Goal: Manage account settings

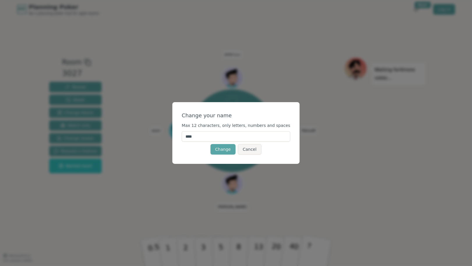
drag, startPoint x: 211, startPoint y: 139, endPoint x: 166, endPoint y: 135, distance: 44.4
click at [166, 135] on div "Change your name Max 12 characters, only letters, numbers and spaces **** Chang…" at bounding box center [236, 133] width 472 height 266
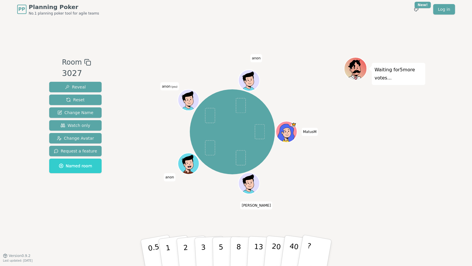
click at [258, 59] on span "anon" at bounding box center [256, 58] width 12 height 8
click at [256, 59] on span "anon" at bounding box center [256, 58] width 12 height 8
drag, startPoint x: 248, startPoint y: 63, endPoint x: 63, endPoint y: 99, distance: 187.9
click at [244, 64] on div at bounding box center [232, 62] width 223 height 10
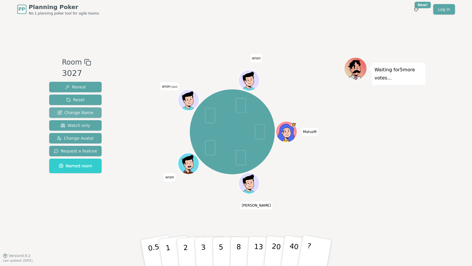
click at [83, 111] on span "Change Name" at bounding box center [75, 113] width 36 height 6
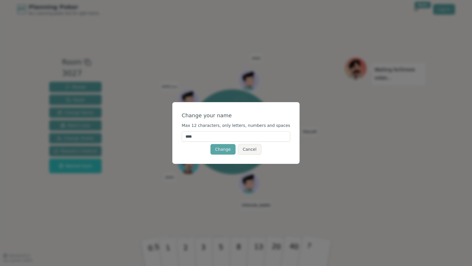
drag, startPoint x: 230, startPoint y: 137, endPoint x: 164, endPoint y: 137, distance: 66.7
click at [164, 137] on div "Change your name Max 12 characters, only letters, numbers and spaces **** Chang…" at bounding box center [236, 133] width 472 height 266
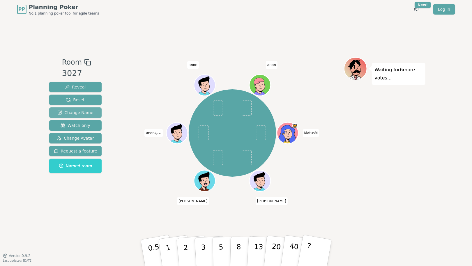
click at [79, 112] on span "Change Name" at bounding box center [75, 113] width 36 height 6
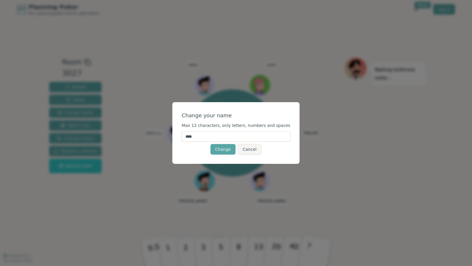
click at [235, 136] on input "****" at bounding box center [236, 136] width 109 height 10
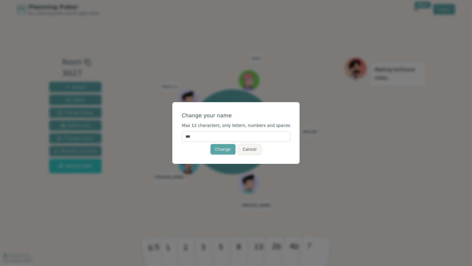
type input "****"
click button "Change" at bounding box center [222, 149] width 25 height 10
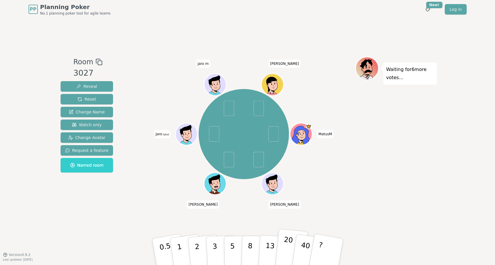
click at [281, 246] on button "20" at bounding box center [290, 252] width 33 height 46
click at [267, 258] on p "13" at bounding box center [269, 252] width 11 height 32
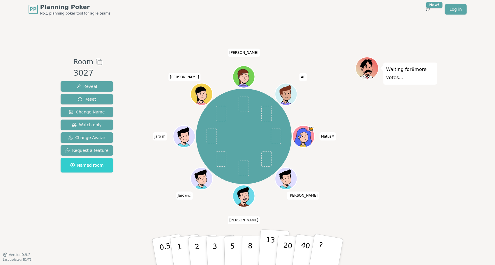
click at [271, 248] on p "13" at bounding box center [269, 252] width 11 height 32
click at [264, 244] on button "13" at bounding box center [274, 251] width 32 height 45
click at [237, 242] on button "5" at bounding box center [239, 252] width 30 height 44
click at [262, 249] on button "13" at bounding box center [274, 251] width 32 height 45
click at [215, 246] on p "3" at bounding box center [215, 253] width 6 height 32
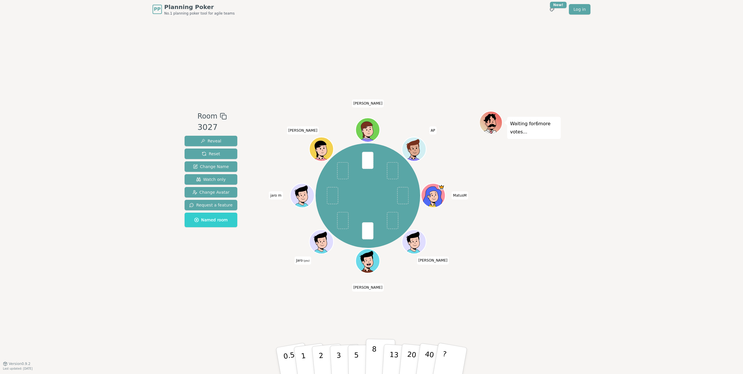
click at [381, 266] on button "8" at bounding box center [380, 361] width 30 height 44
click at [379, 266] on button "8" at bounding box center [380, 361] width 30 height 44
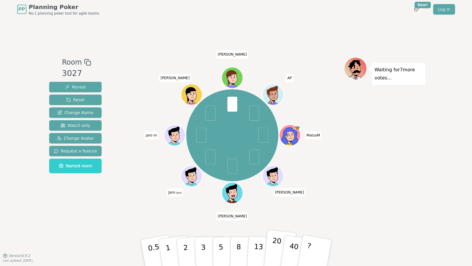
click at [271, 248] on button "20" at bounding box center [279, 253] width 33 height 46
click at [262, 250] on button "13" at bounding box center [262, 252] width 32 height 45
click at [258, 252] on p "13" at bounding box center [258, 253] width 11 height 32
click at [259, 251] on p "13" at bounding box center [258, 253] width 11 height 32
click at [261, 238] on p "13" at bounding box center [258, 253] width 11 height 32
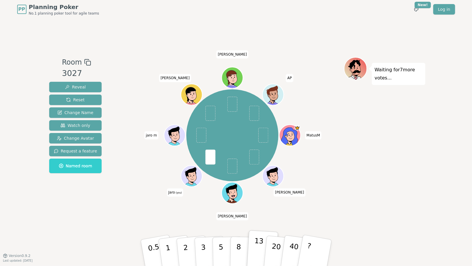
click at [255, 237] on p "13" at bounding box center [258, 253] width 11 height 32
click at [211, 156] on span at bounding box center [210, 157] width 10 height 15
click at [211, 160] on span at bounding box center [210, 157] width 10 height 15
click at [269, 246] on button "20" at bounding box center [279, 253] width 33 height 46
click at [254, 243] on p "13" at bounding box center [258, 253] width 11 height 32
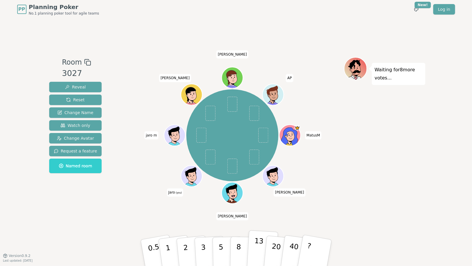
click at [259, 249] on p "13" at bounding box center [258, 253] width 11 height 32
click at [275, 245] on p "20" at bounding box center [276, 252] width 12 height 32
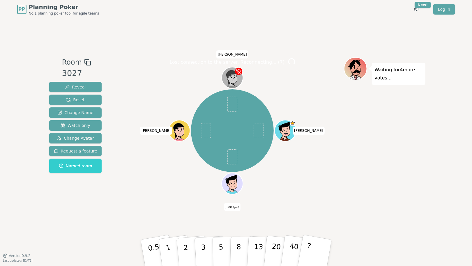
click at [467, 53] on div "PP Planning Poker No.1 planning poker tool for agile teams Toggle theme New! Lo…" at bounding box center [236, 133] width 472 height 266
